Goal: Task Accomplishment & Management: Use online tool/utility

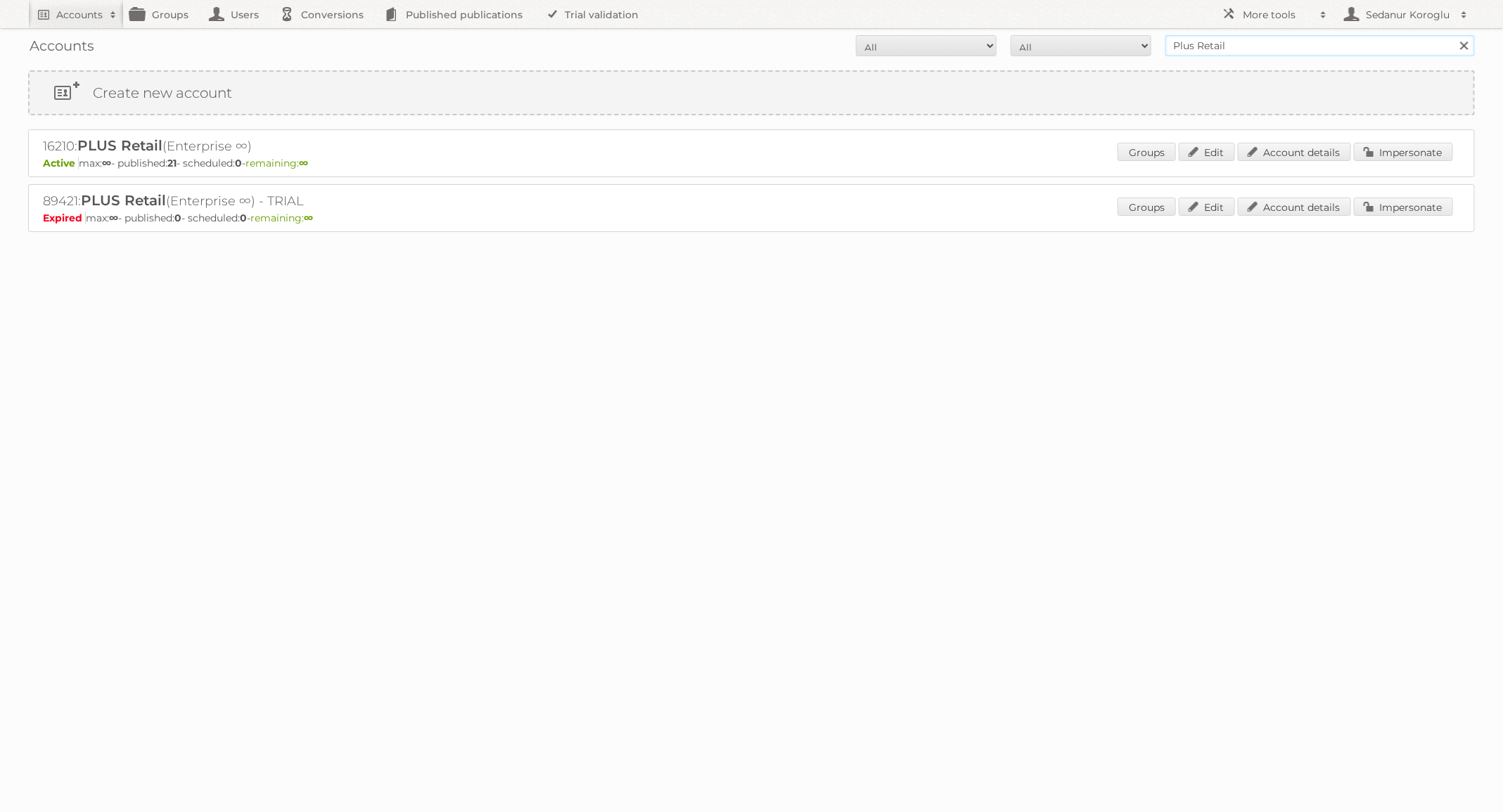
drag, startPoint x: 0, startPoint y: 0, endPoint x: 1089, endPoint y: 45, distance: 1089.9
click at [1090, 46] on form "All Active Expired Pending All Paid Trials Self service Plus Retail Search" at bounding box center [751, 46] width 1447 height 21
type input "ICI Paris XL"
click at [1453, 35] on input "Search" at bounding box center [1464, 46] width 21 height 21
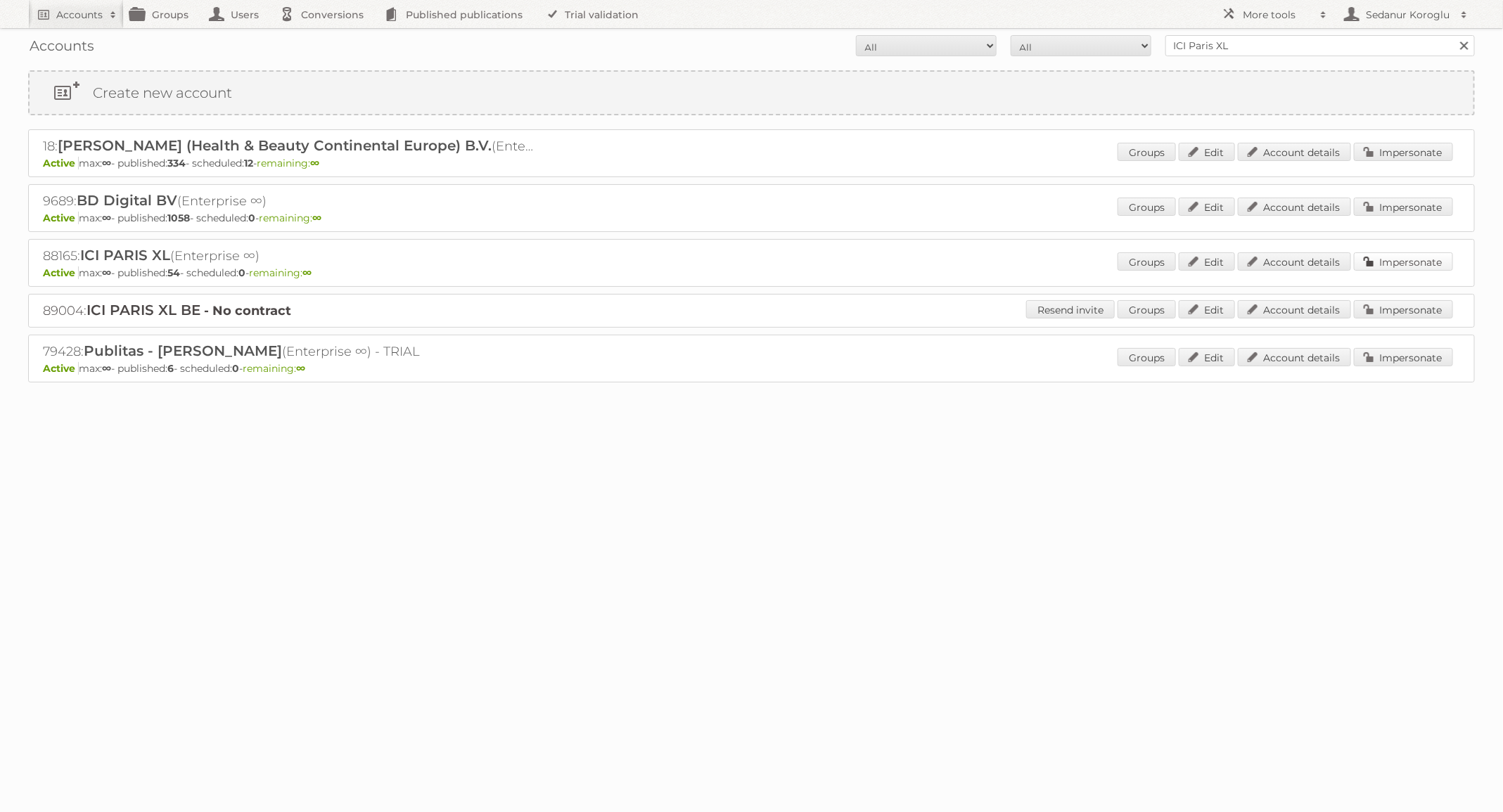
click at [1407, 255] on link "Impersonate" at bounding box center [1403, 261] width 99 height 18
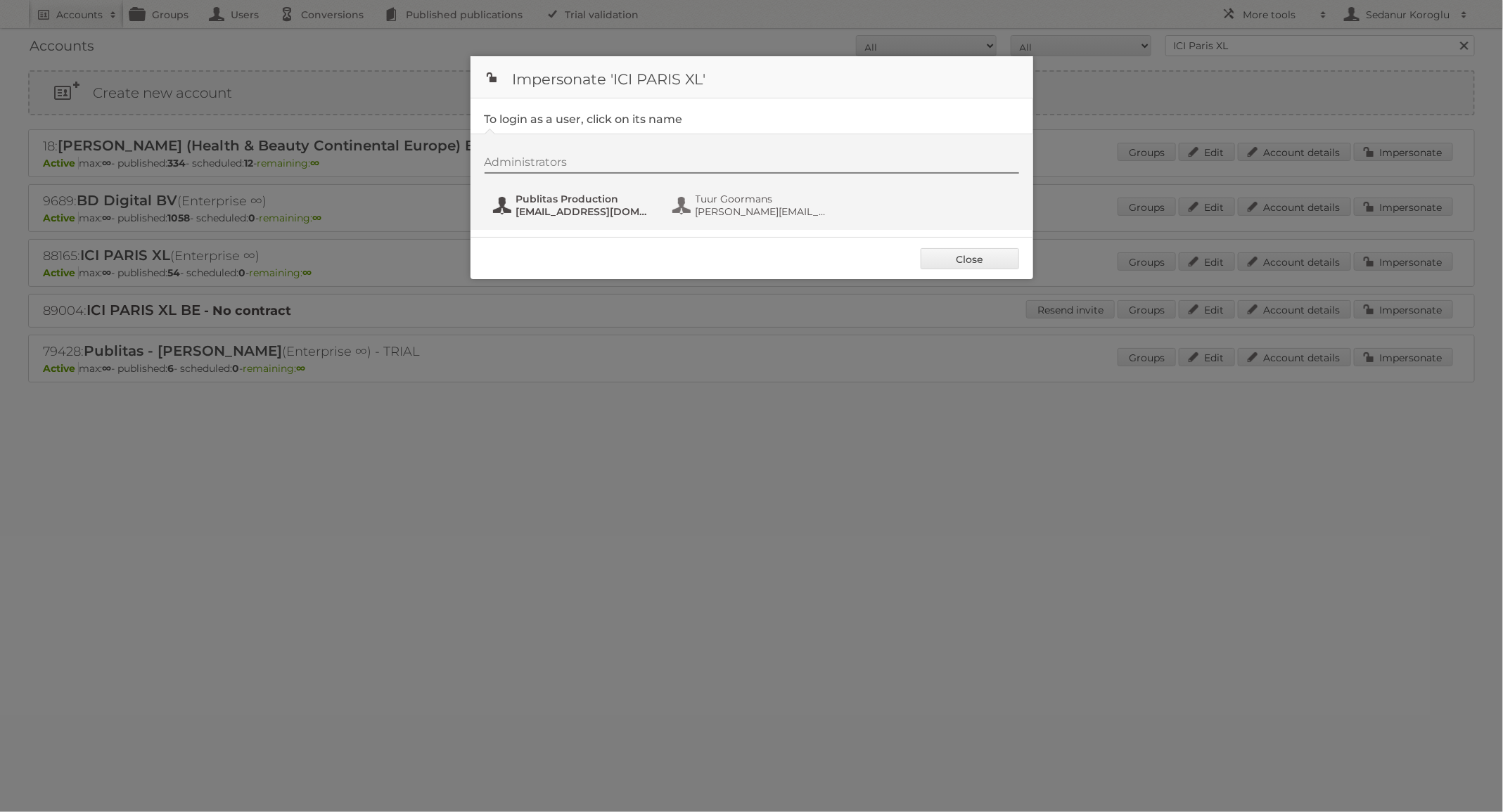
click at [594, 199] on span "Publitas Production" at bounding box center [584, 199] width 136 height 12
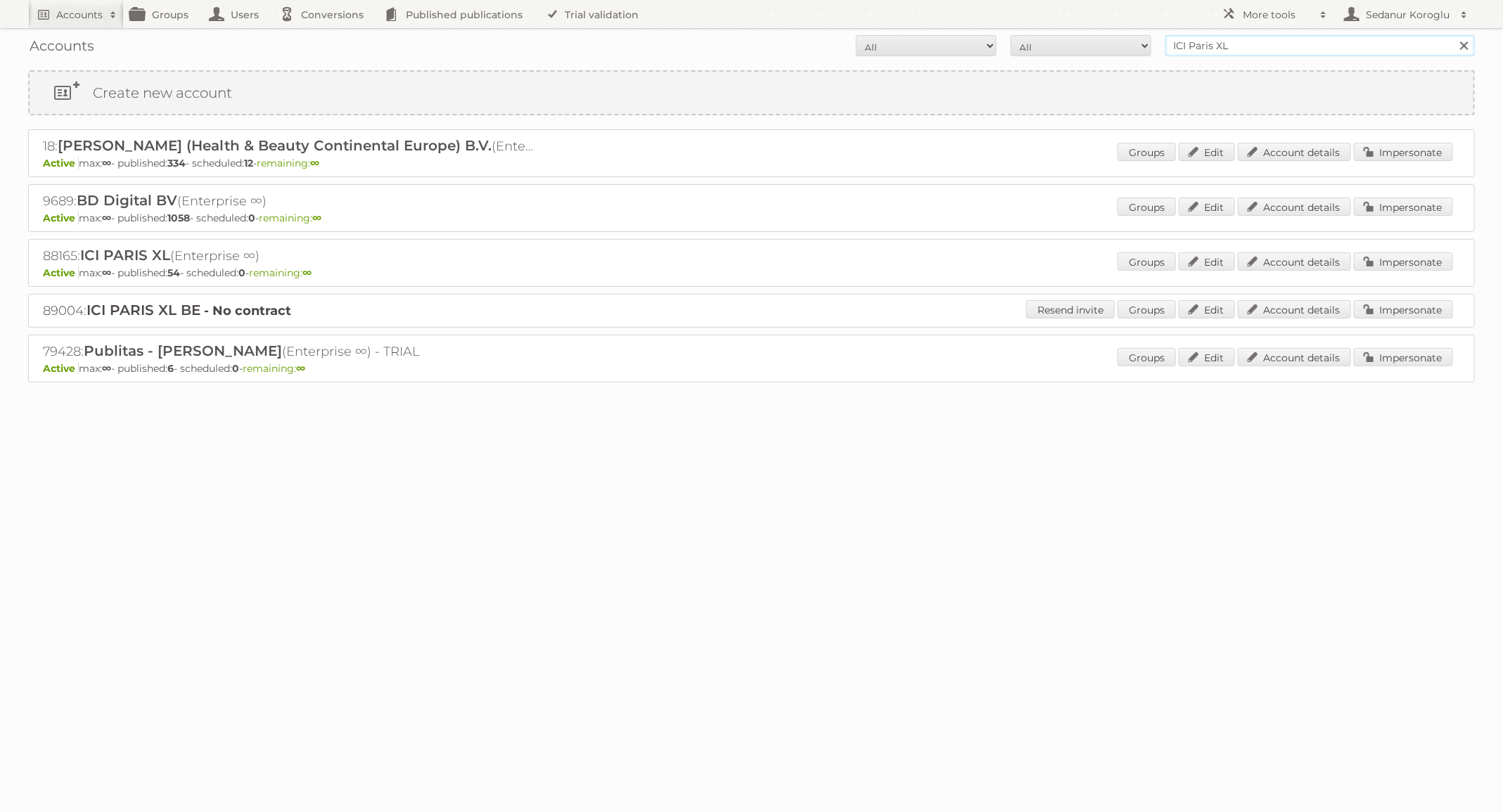
drag, startPoint x: 1260, startPoint y: 51, endPoint x: 1093, endPoint y: 39, distance: 167.4
click at [1097, 48] on form "All Active Expired Pending All Paid Trials Self service ICI Paris XL Search" at bounding box center [751, 46] width 1447 height 21
type input "HEMA"
click at [1453, 35] on input "Search" at bounding box center [1464, 46] width 21 height 21
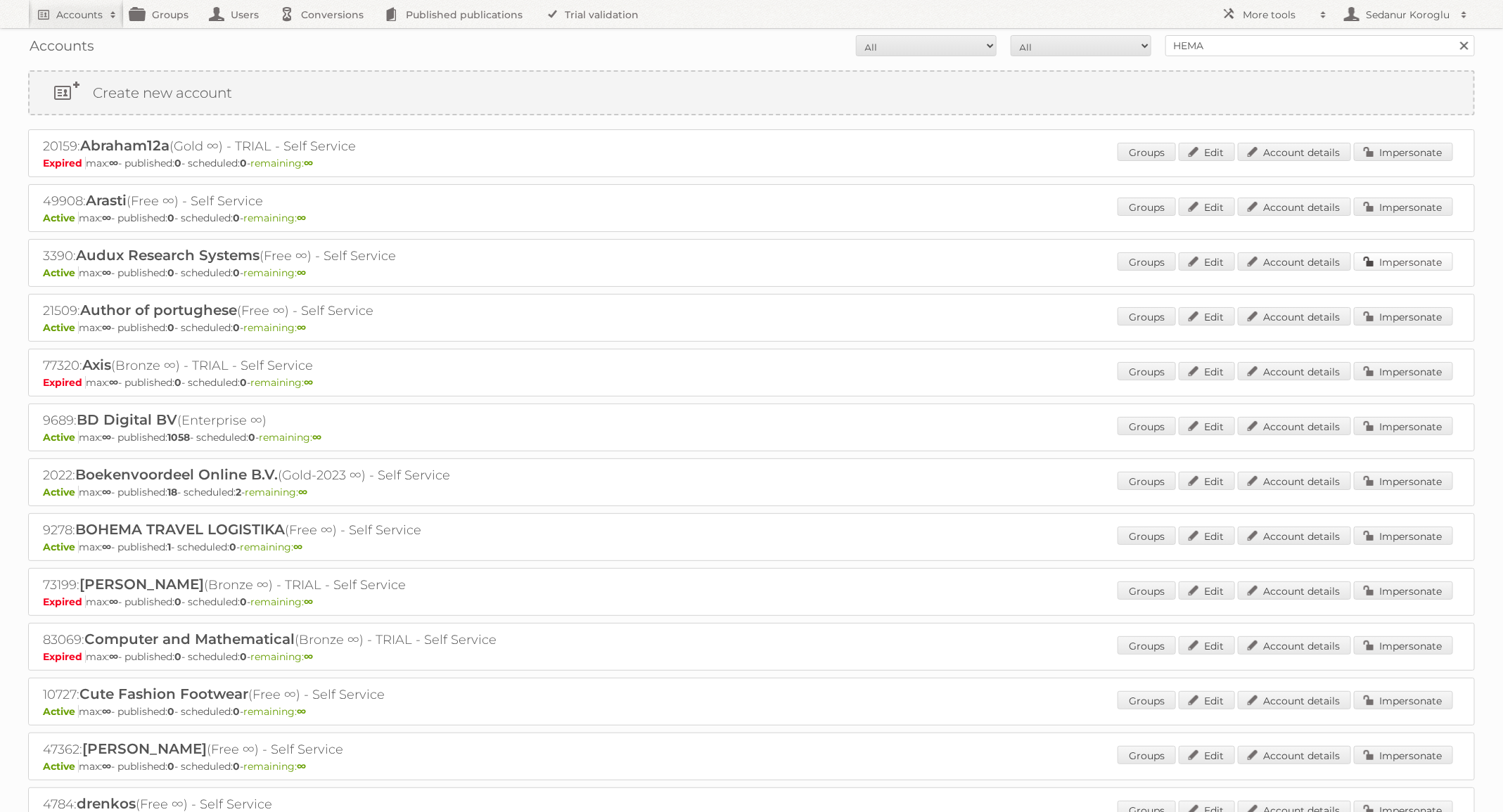
scroll to position [764, 0]
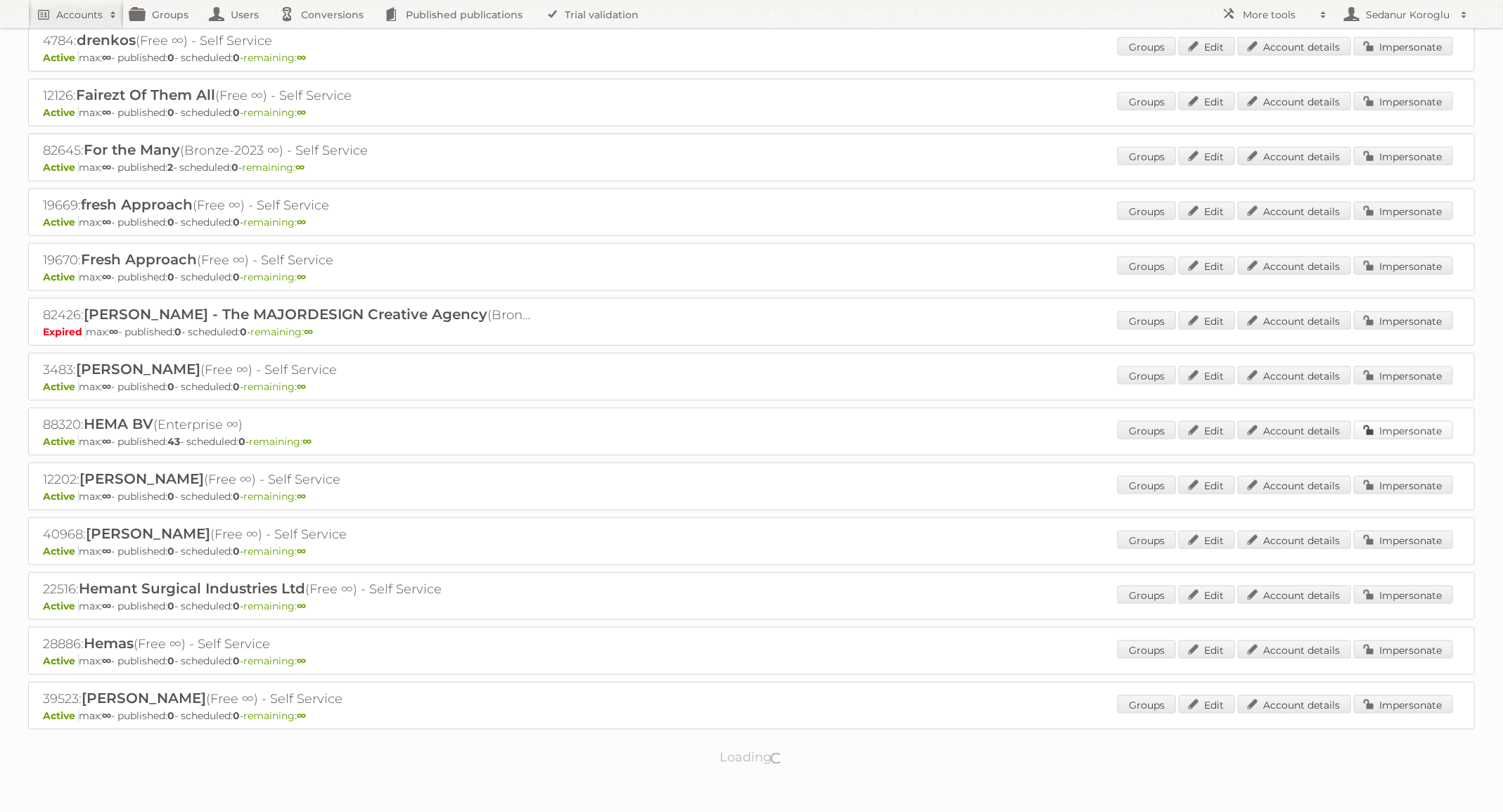
click at [1405, 422] on link "Impersonate" at bounding box center [1403, 431] width 99 height 18
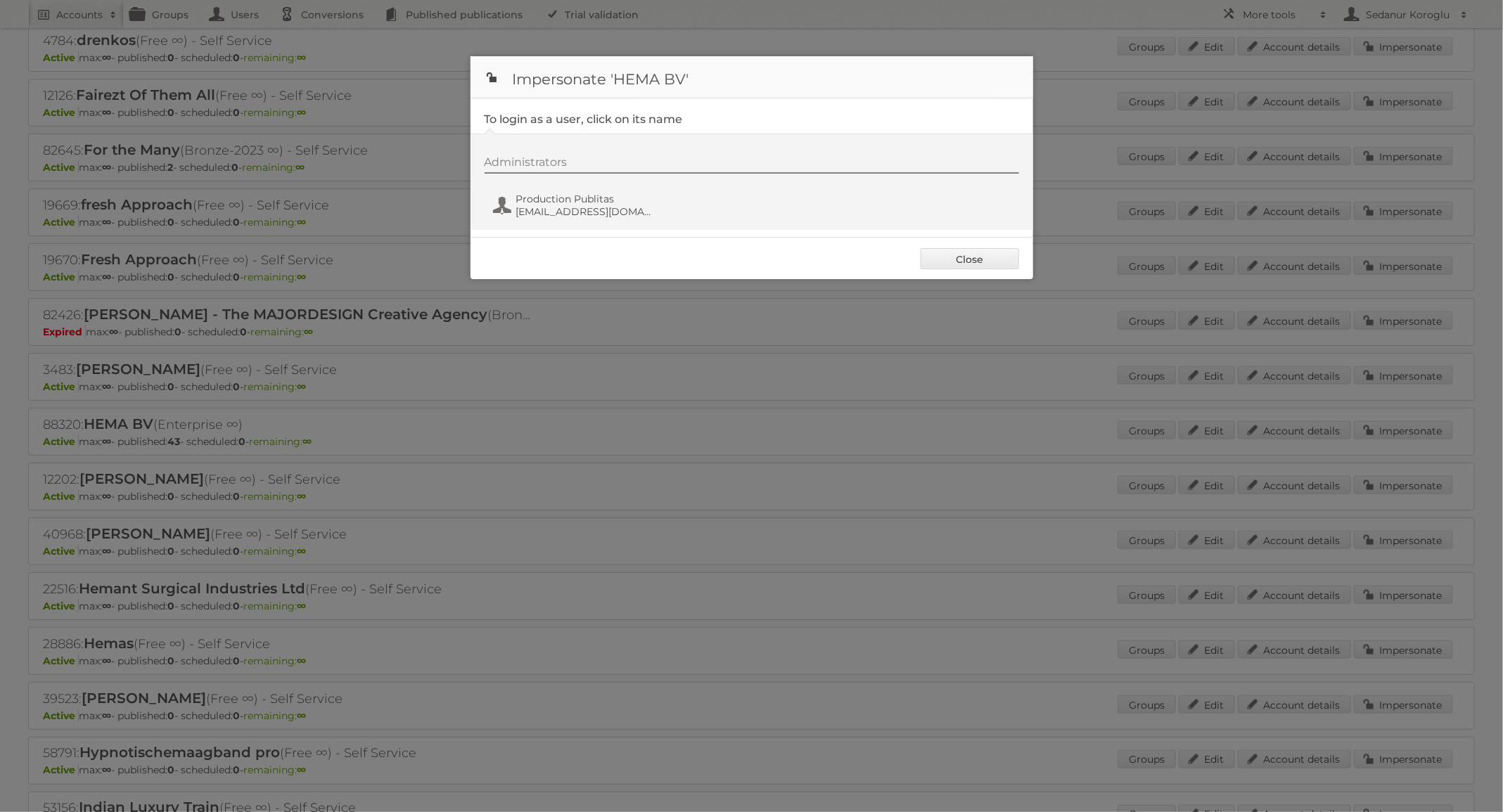
click at [609, 189] on div "Administrators Production Publitas fs+hema@publitas.com" at bounding box center [758, 189] width 548 height 68
click at [609, 215] on span "fs+hema@publitas.com" at bounding box center [584, 211] width 136 height 12
